Goal: Information Seeking & Learning: Learn about a topic

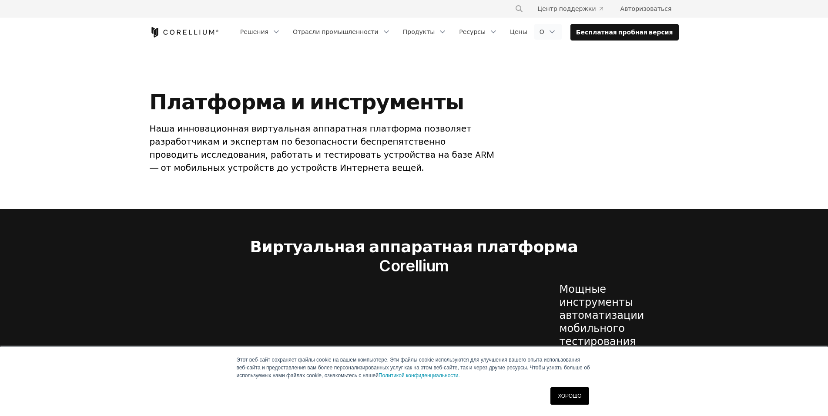
click at [557, 34] on icon "Меню навигации" at bounding box center [552, 31] width 9 height 9
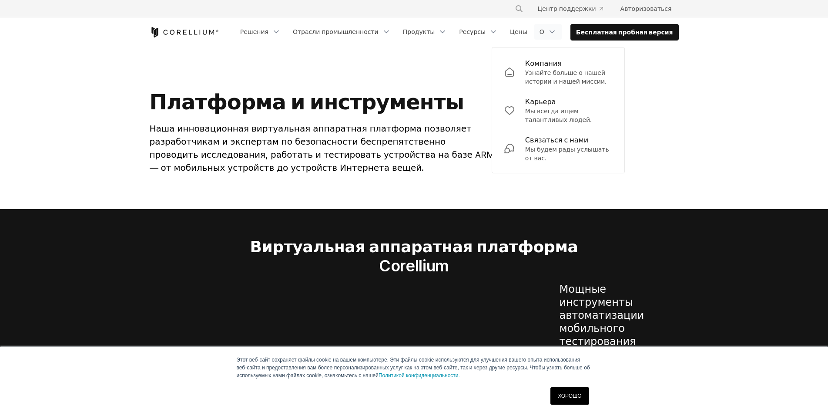
click at [417, 58] on section "Платформа и инструменты Наша инновационная виртуальная аппаратная платформа поз…" at bounding box center [414, 128] width 828 height 162
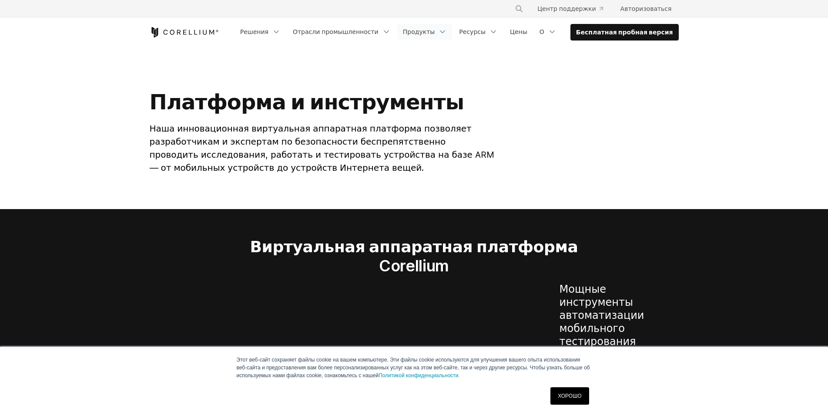
click at [447, 32] on icon "Меню навигации" at bounding box center [442, 31] width 9 height 9
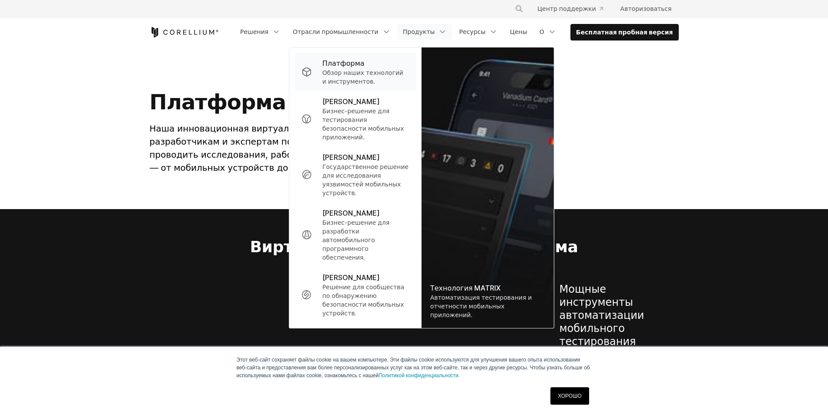
click at [390, 73] on font "Обзор наших технологий и инструментов." at bounding box center [363, 77] width 81 height 16
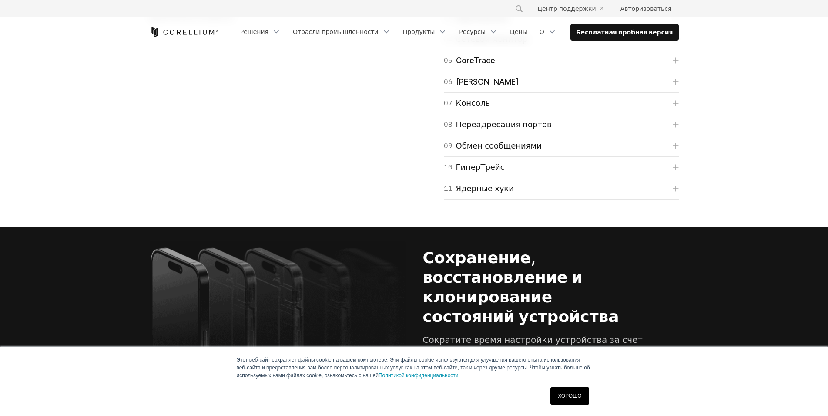
scroll to position [1698, 0]
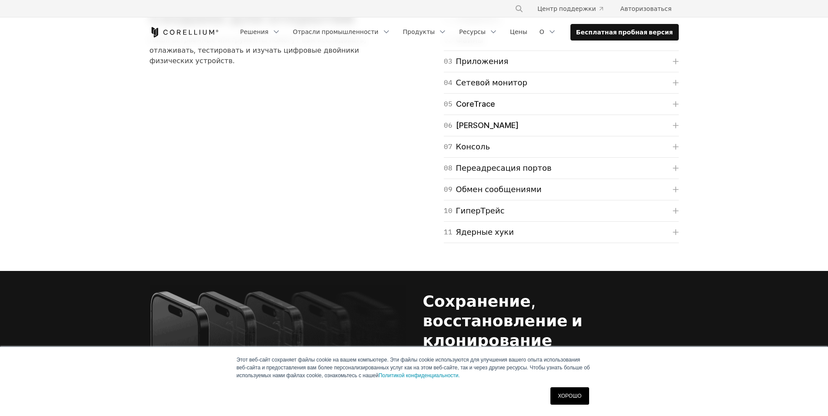
click at [470, 44] on font "Файлы" at bounding box center [470, 39] width 28 height 9
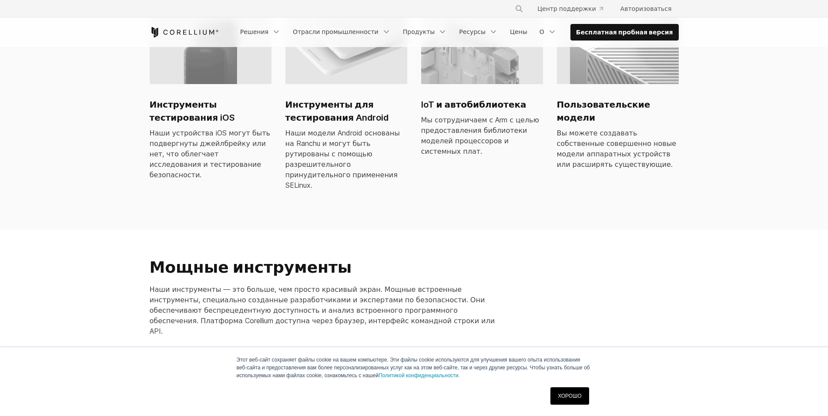
scroll to position [696, 0]
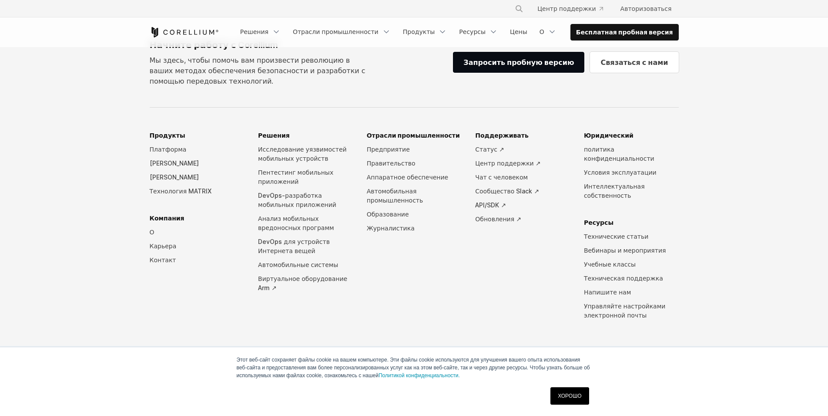
scroll to position [4360, 0]
click at [487, 208] on font "API/SDK ↗" at bounding box center [490, 204] width 31 height 7
click at [329, 286] on font "Виртуальное оборудование Arm ↗" at bounding box center [302, 283] width 89 height 17
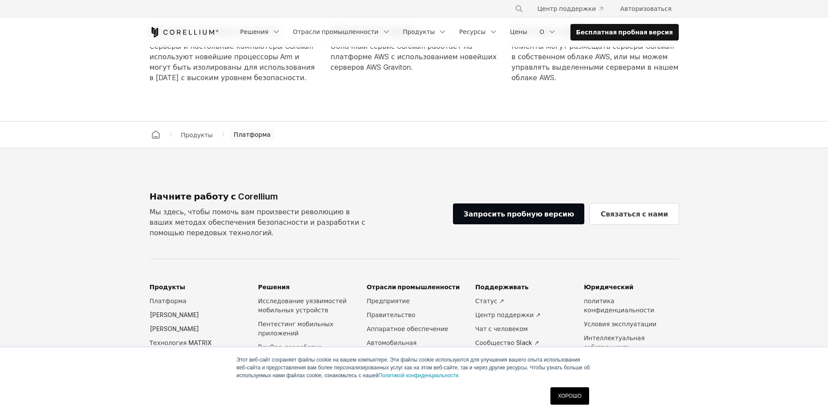
scroll to position [3882, 0]
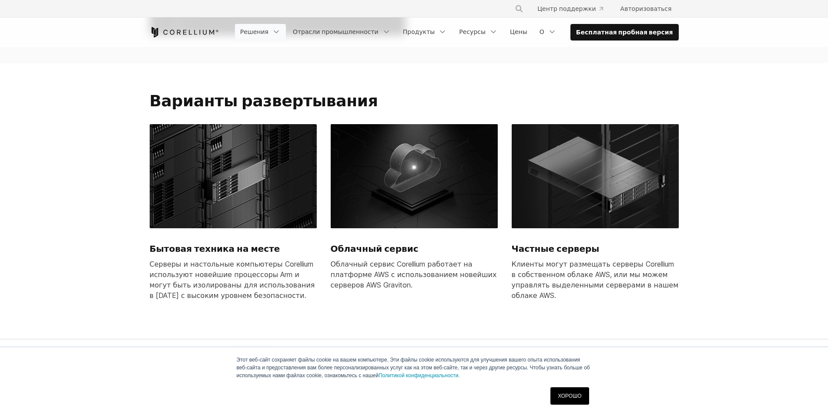
click at [281, 33] on icon "Меню навигации" at bounding box center [276, 31] width 9 height 9
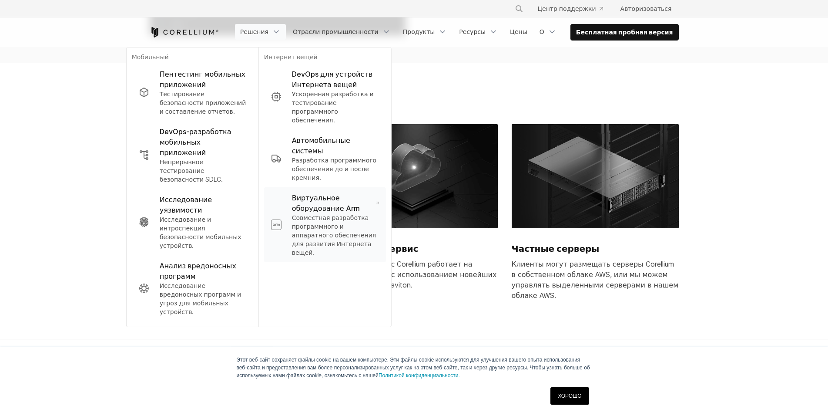
click at [359, 193] on font "Виртуальное оборудование Arm" at bounding box center [326, 202] width 68 height 19
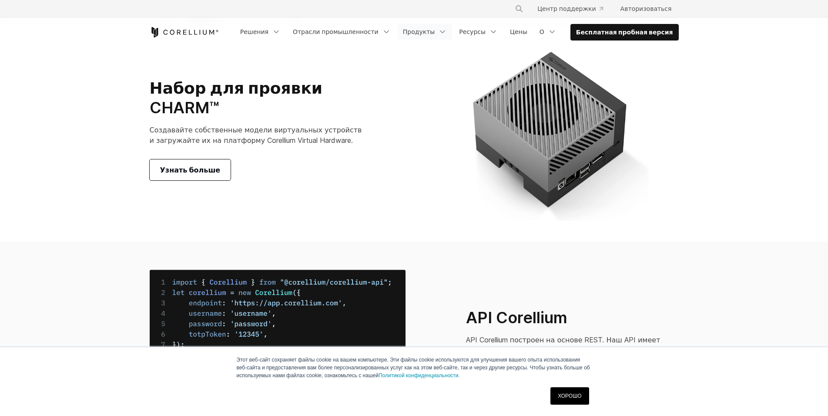
scroll to position [3229, 0]
